Goal: Navigation & Orientation: Understand site structure

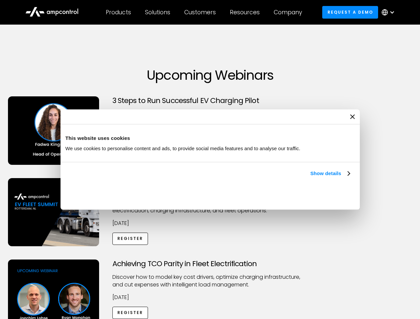
click at [310, 178] on link "Show details" at bounding box center [329, 174] width 39 height 8
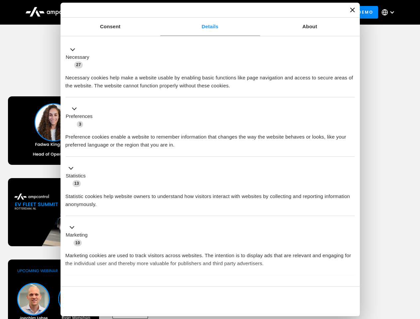
click at [351, 217] on li "Statistics 13 Statistic cookies help website owners to understand how visitors …" at bounding box center [211, 187] width 290 height 60
click at [413, 268] on div "Achieving TCO Parity in Fleet Electrification Discover how to model key cost dr…" at bounding box center [210, 312] width 418 height 104
click at [205, 12] on div "Customers" at bounding box center [200, 12] width 32 height 7
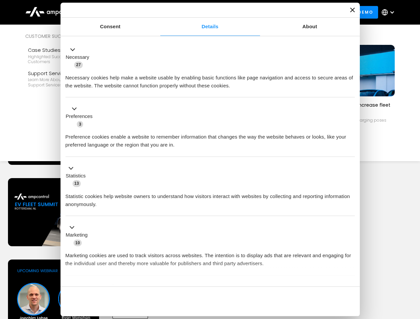
click at [118, 12] on div "Products" at bounding box center [118, 12] width 25 height 7
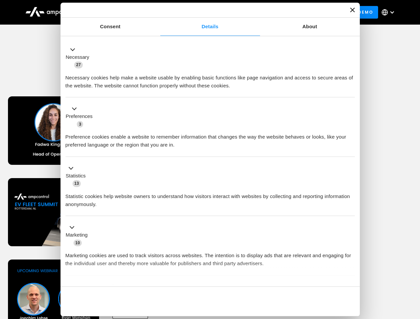
click at [158, 12] on div "Solutions" at bounding box center [157, 12] width 25 height 7
click at [201, 12] on div "Customers" at bounding box center [200, 12] width 32 height 7
click at [246, 12] on div "Resources" at bounding box center [245, 12] width 30 height 7
click at [290, 12] on div "Company" at bounding box center [288, 12] width 28 height 7
click at [390, 12] on div at bounding box center [392, 12] width 5 height 5
